Goal: Navigation & Orientation: Find specific page/section

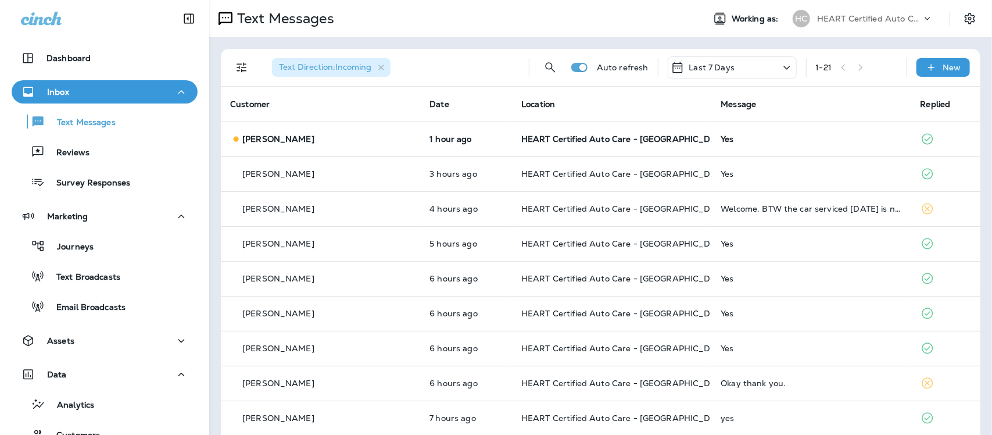
scroll to position [31, 0]
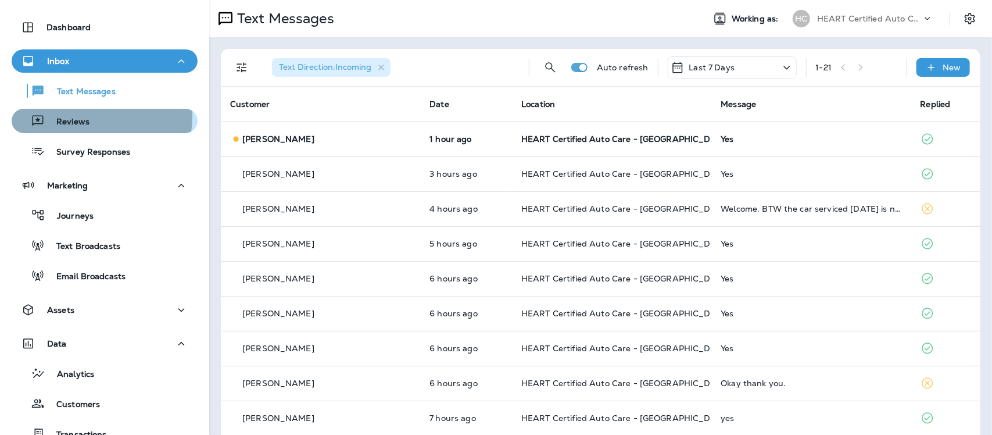
click at [56, 114] on div "Reviews" at bounding box center [52, 120] width 73 height 17
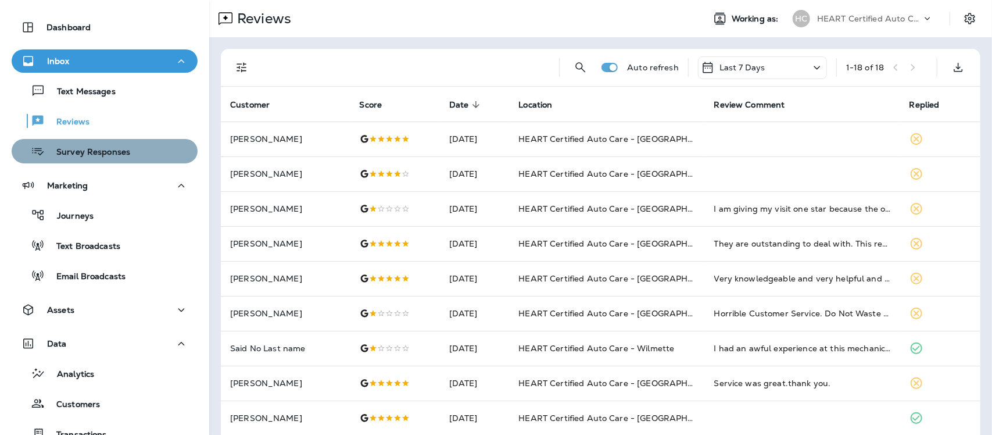
click at [108, 158] on div "Survey Responses" at bounding box center [73, 150] width 114 height 17
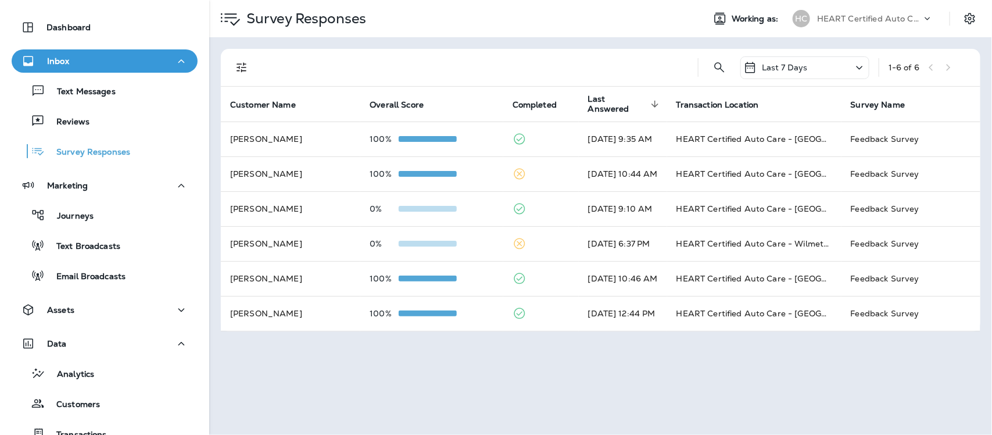
drag, startPoint x: 76, startPoint y: 96, endPoint x: 76, endPoint y: 51, distance: 45.3
click at [76, 95] on p "Text Messages" at bounding box center [80, 92] width 70 height 11
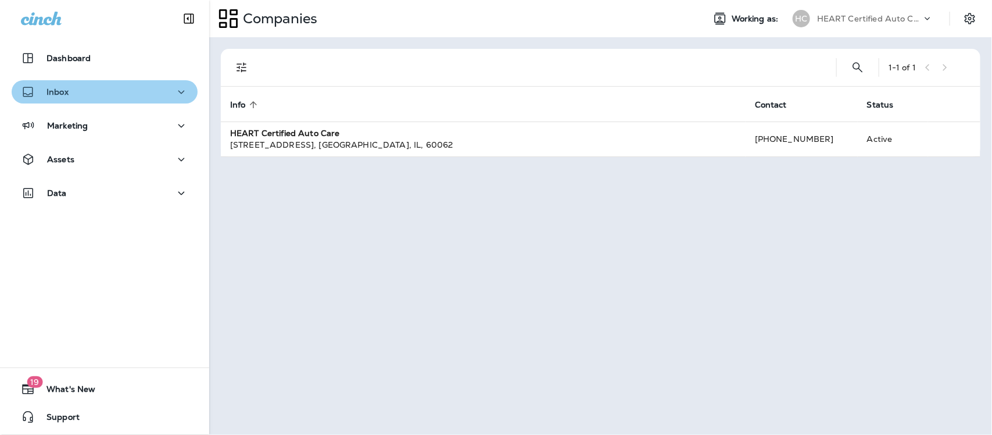
click at [106, 95] on div "Inbox" at bounding box center [104, 92] width 167 height 15
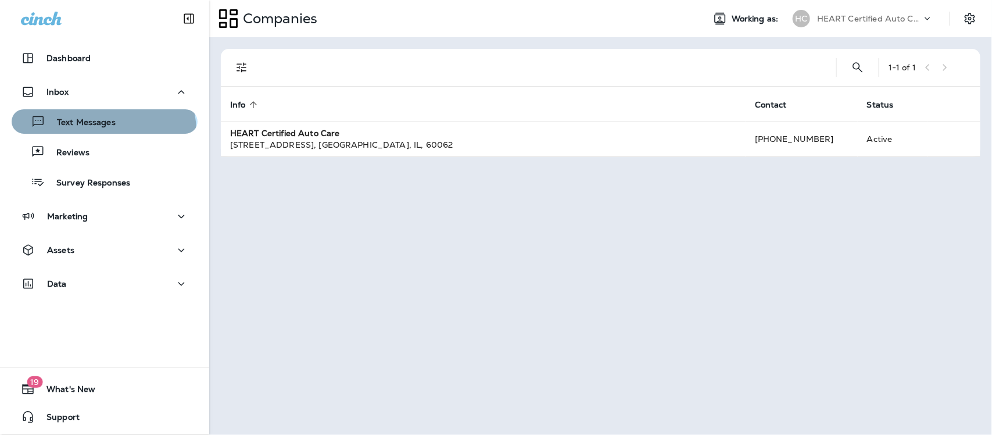
click at [102, 131] on button "Text Messages" at bounding box center [105, 121] width 186 height 24
